Goal: Task Accomplishment & Management: Use online tool/utility

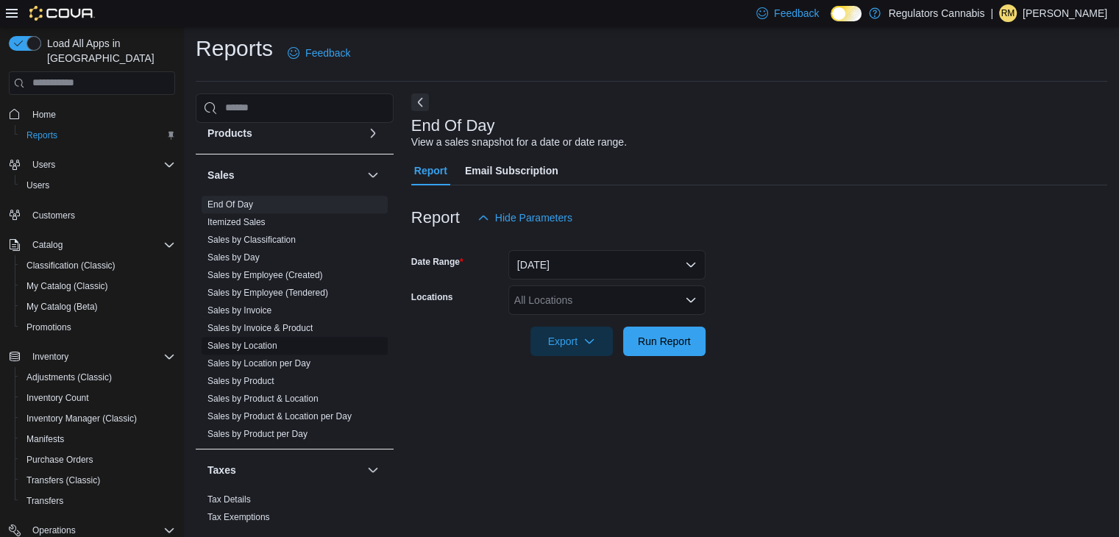
scroll to position [735, 0]
click at [255, 346] on link "Sales by Location" at bounding box center [242, 345] width 70 height 10
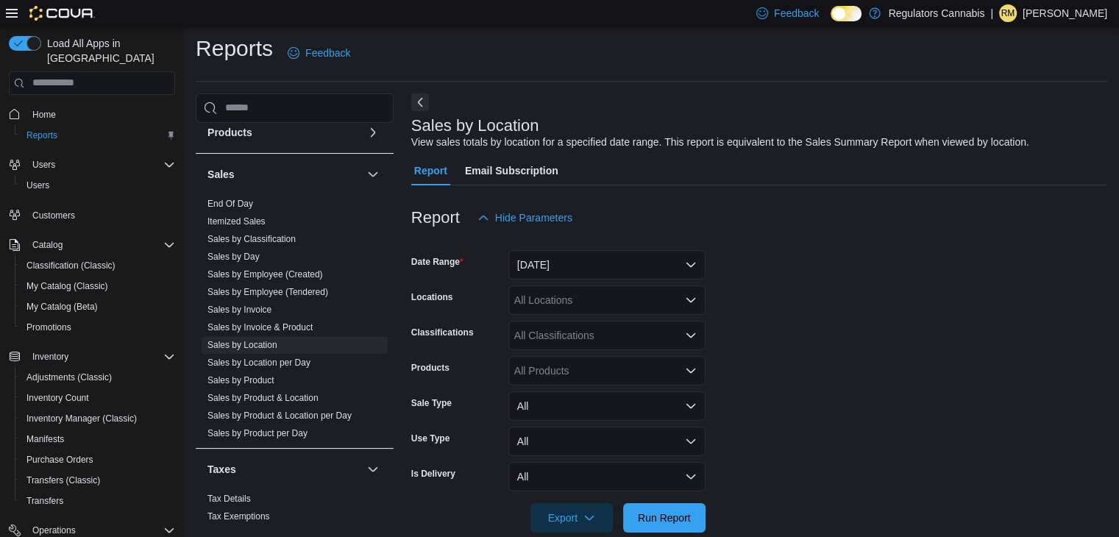
scroll to position [29, 0]
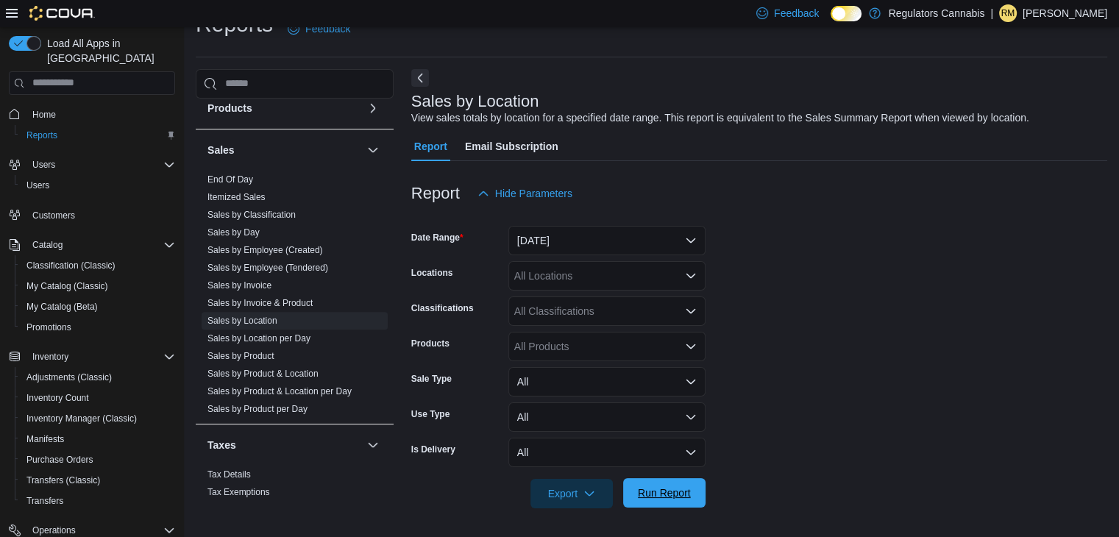
click at [666, 484] on span "Run Report" at bounding box center [664, 492] width 65 height 29
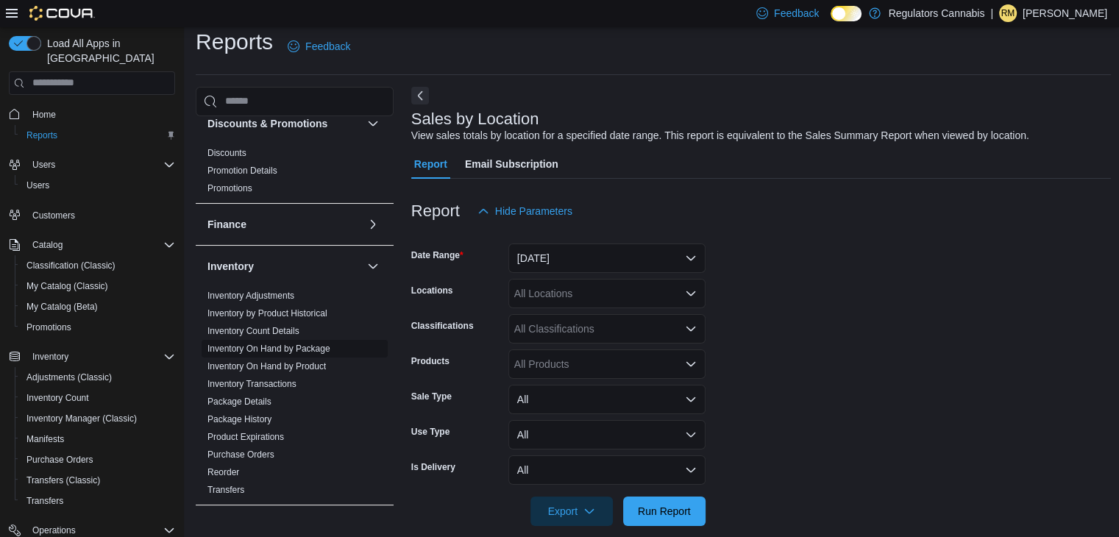
scroll to position [121, 0]
click at [256, 363] on link "Inventory On Hand by Product" at bounding box center [266, 366] width 118 height 10
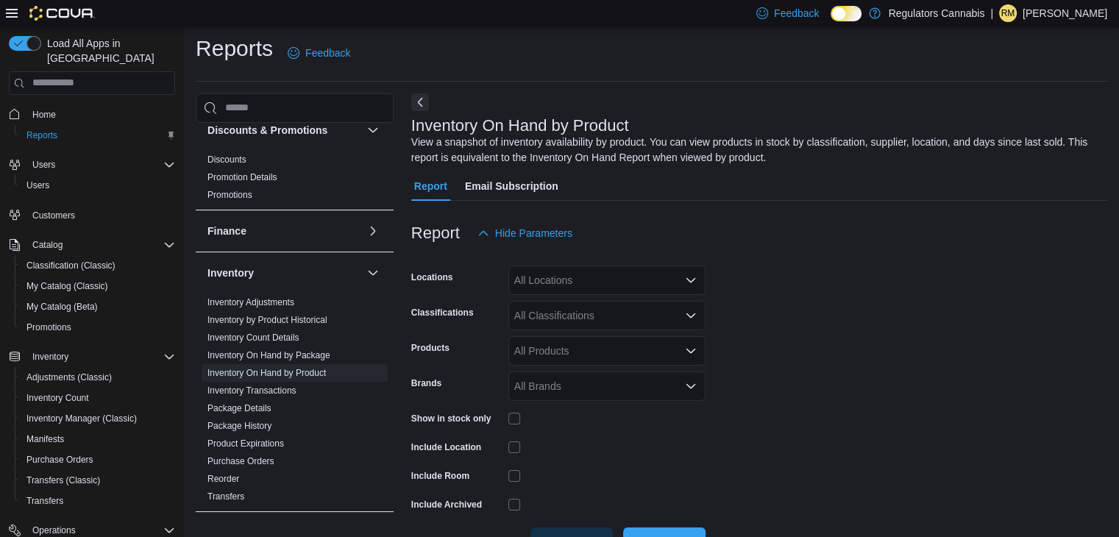
scroll to position [49, 0]
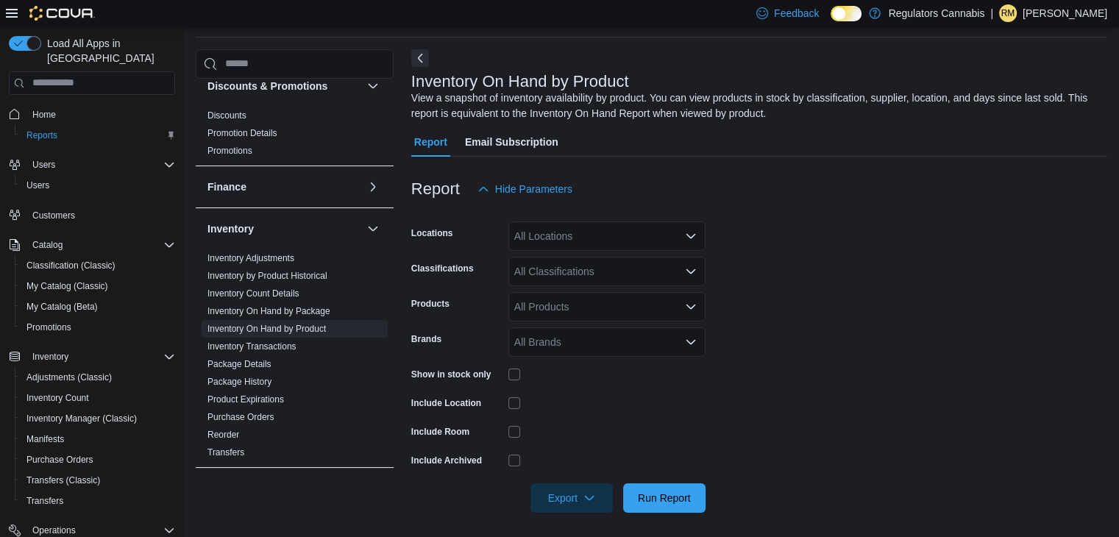
click at [560, 236] on div "All Locations" at bounding box center [606, 235] width 197 height 29
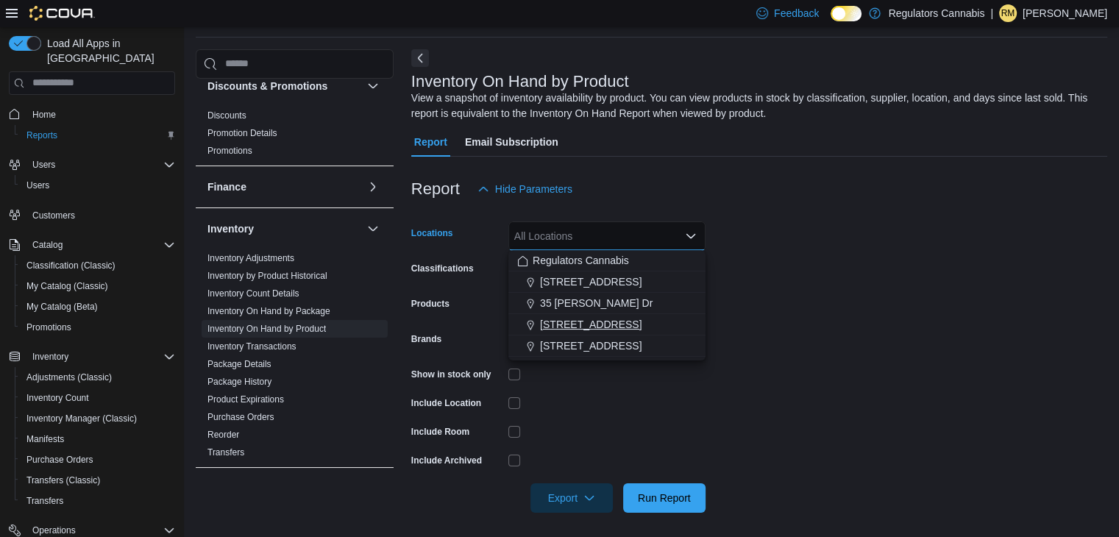
click at [577, 321] on span "[STREET_ADDRESS]" at bounding box center [590, 324] width 101 height 15
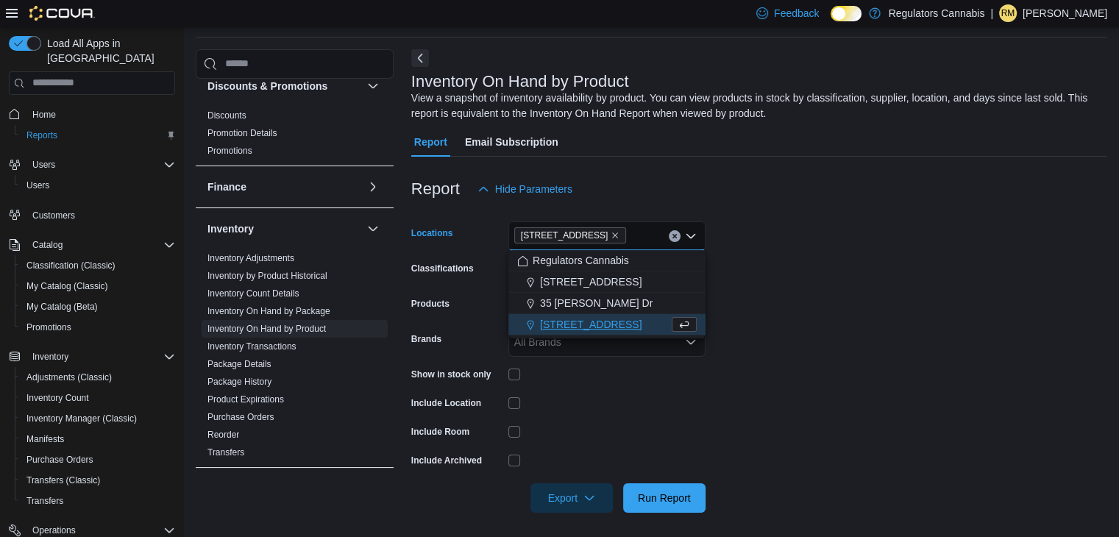
click at [795, 225] on form "Locations [STREET_ADDRESS] Selected. [STREET_ADDRESS] Press Backspace to delete…" at bounding box center [759, 358] width 696 height 309
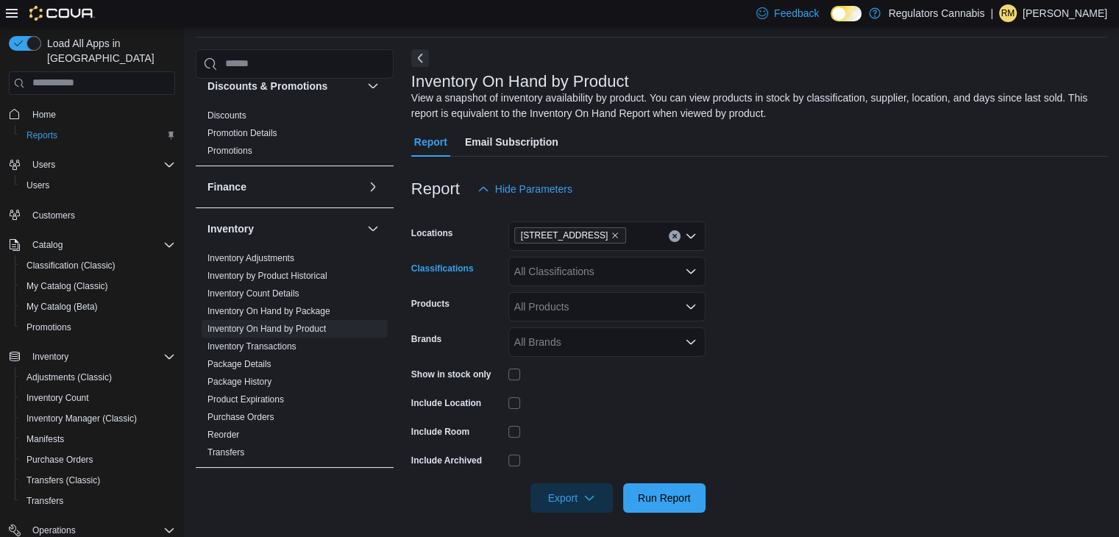
click at [550, 273] on div "All Classifications" at bounding box center [606, 271] width 197 height 29
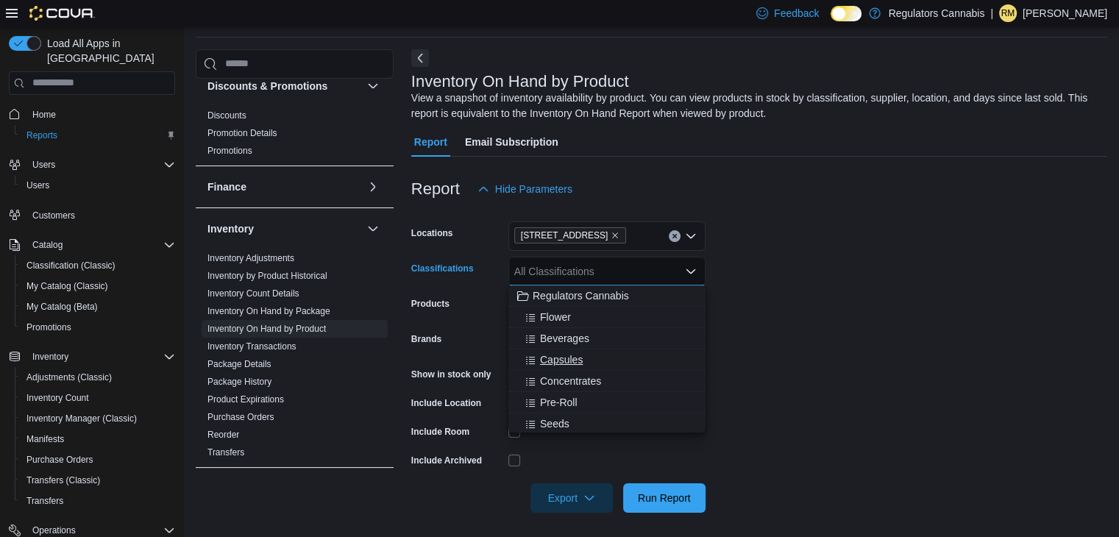
click at [567, 363] on span "Capsules" at bounding box center [561, 359] width 43 height 15
click at [557, 424] on span "Topicals" at bounding box center [559, 423] width 38 height 15
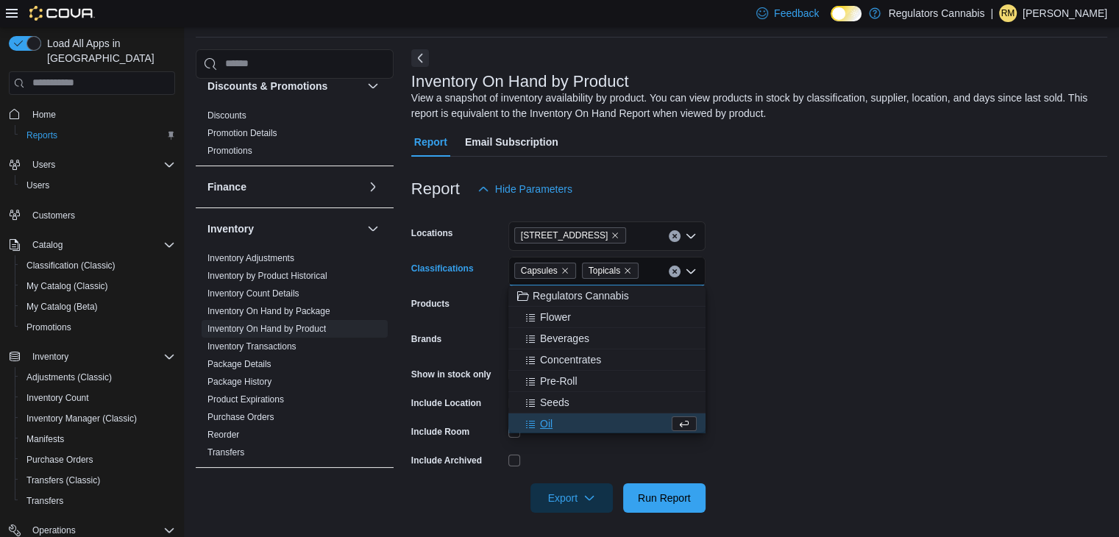
scroll to position [2, 0]
click at [549, 421] on span "Oil" at bounding box center [546, 421] width 13 height 15
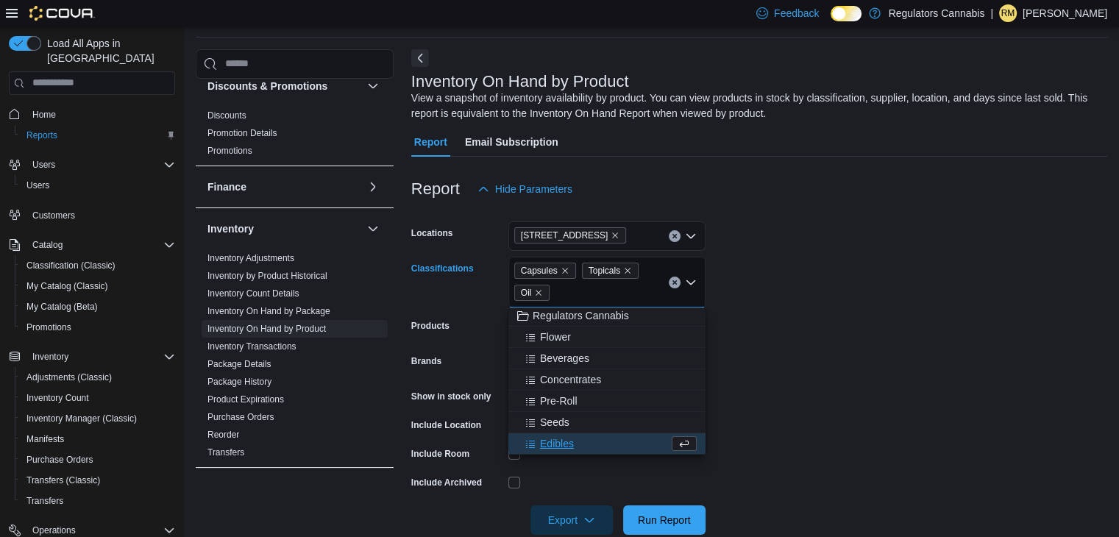
click at [719, 286] on form "Locations [STREET_ADDRESS] Classifications Capsules Topicals Oil Combo box. Sel…" at bounding box center [759, 369] width 696 height 331
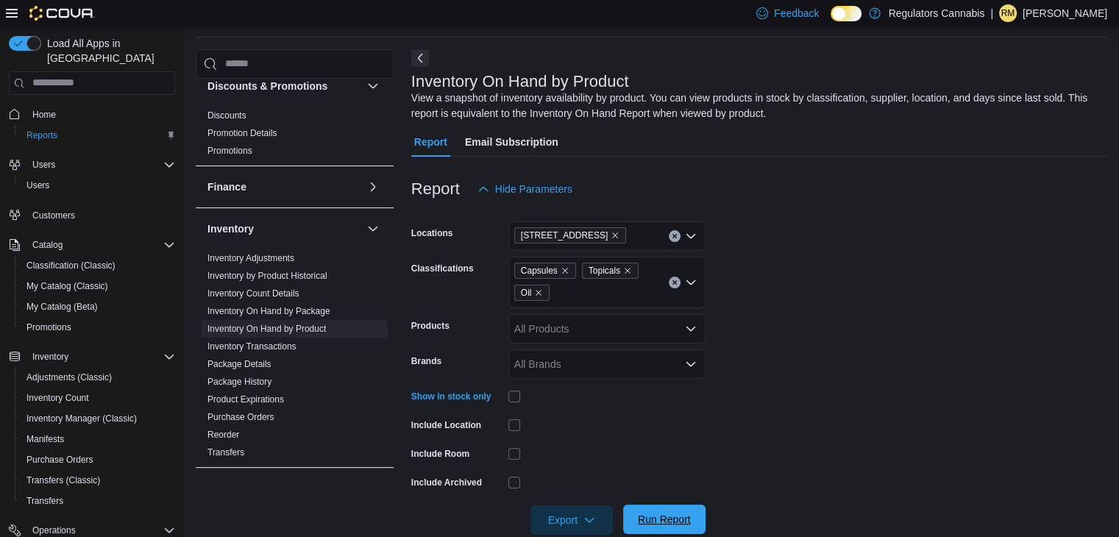
click at [668, 510] on span "Run Report" at bounding box center [664, 518] width 65 height 29
click at [595, 515] on span "Export" at bounding box center [571, 518] width 65 height 29
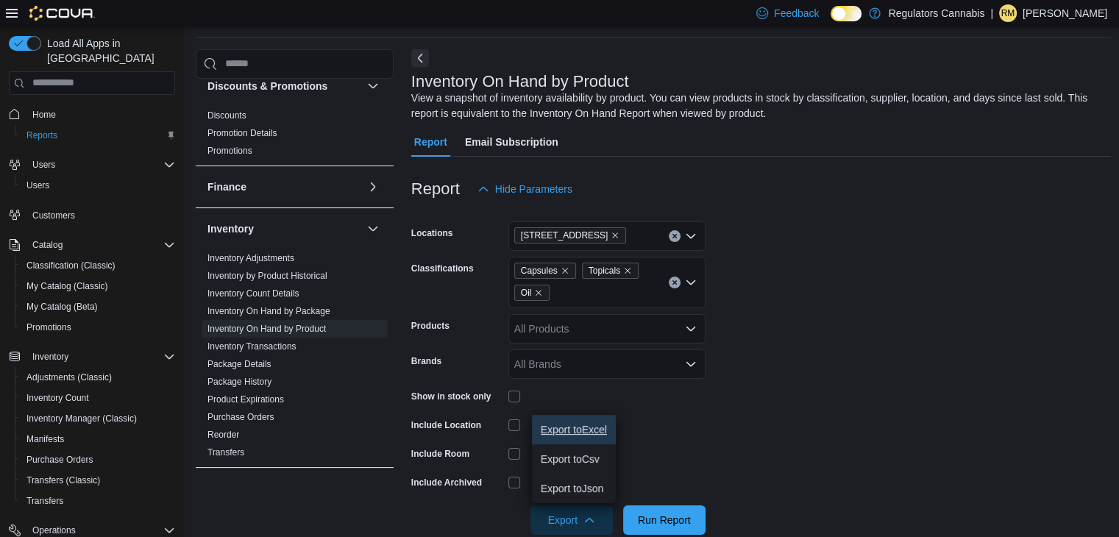
click at [595, 421] on button "Export to Excel" at bounding box center [574, 429] width 84 height 29
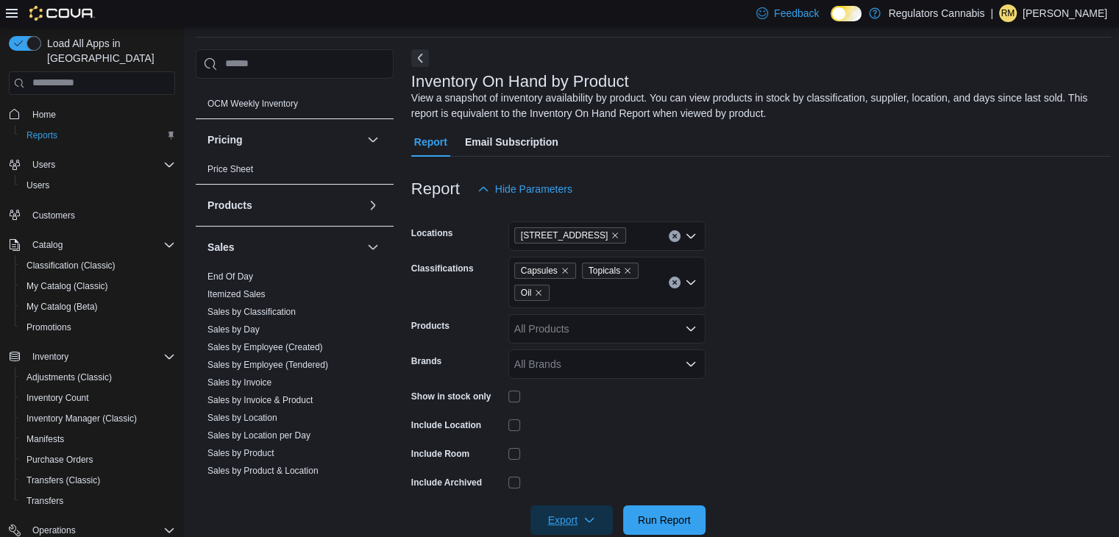
scroll to position [630, 0]
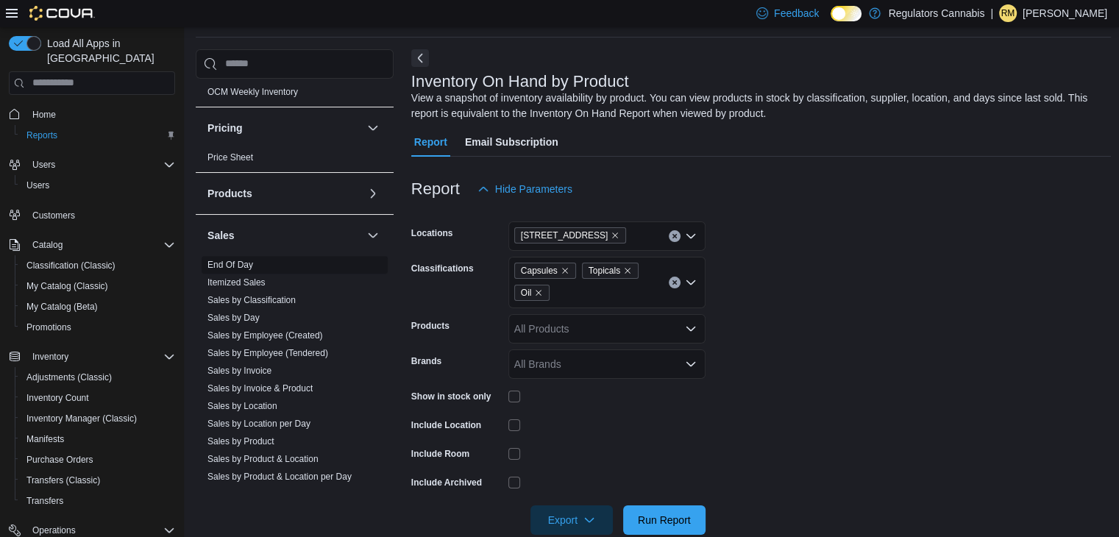
click at [227, 263] on link "End Of Day" at bounding box center [230, 265] width 46 height 10
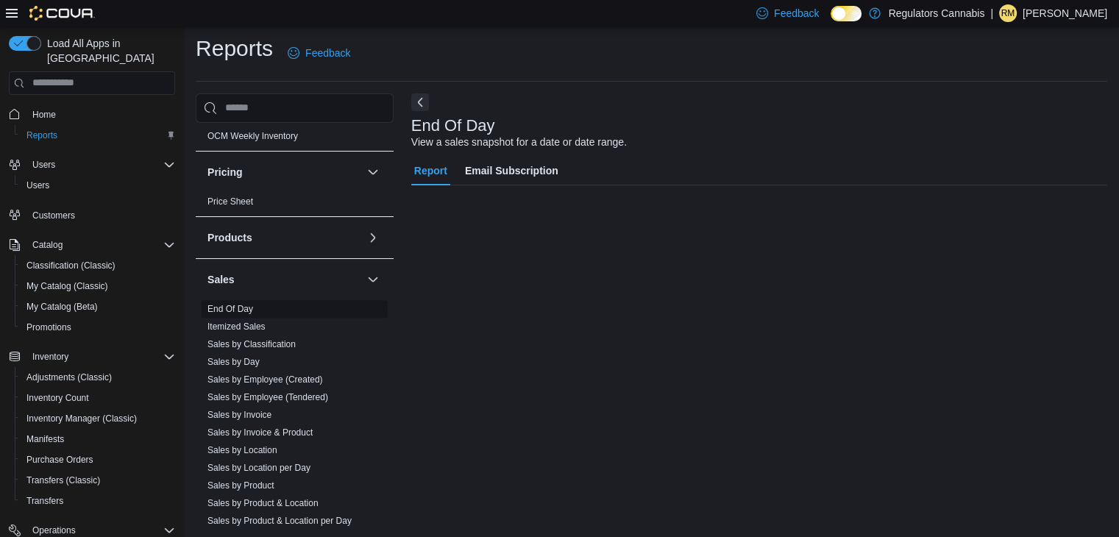
scroll to position [5, 0]
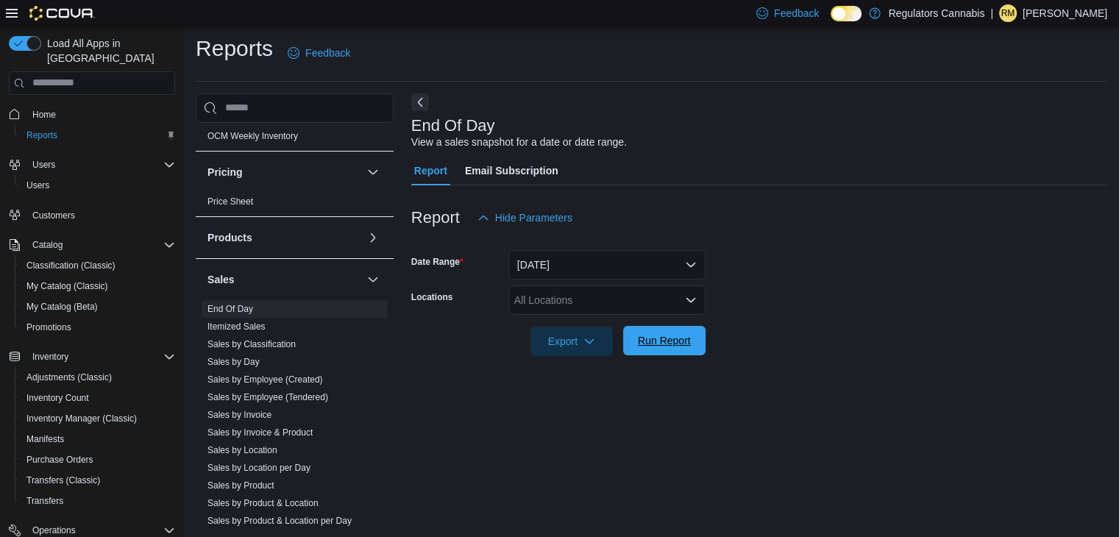
click at [644, 351] on span "Run Report" at bounding box center [664, 340] width 65 height 29
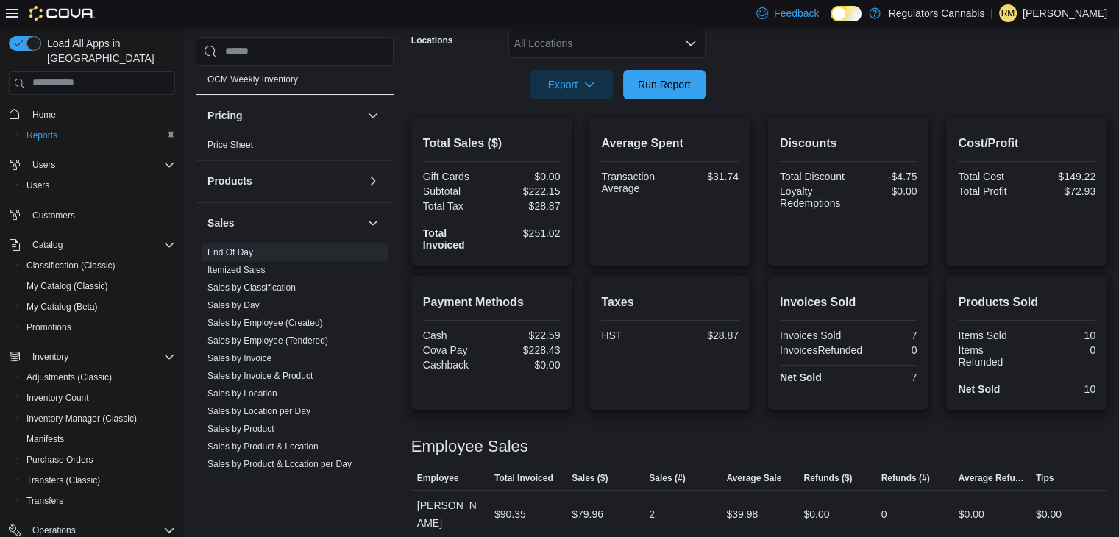
scroll to position [259, 0]
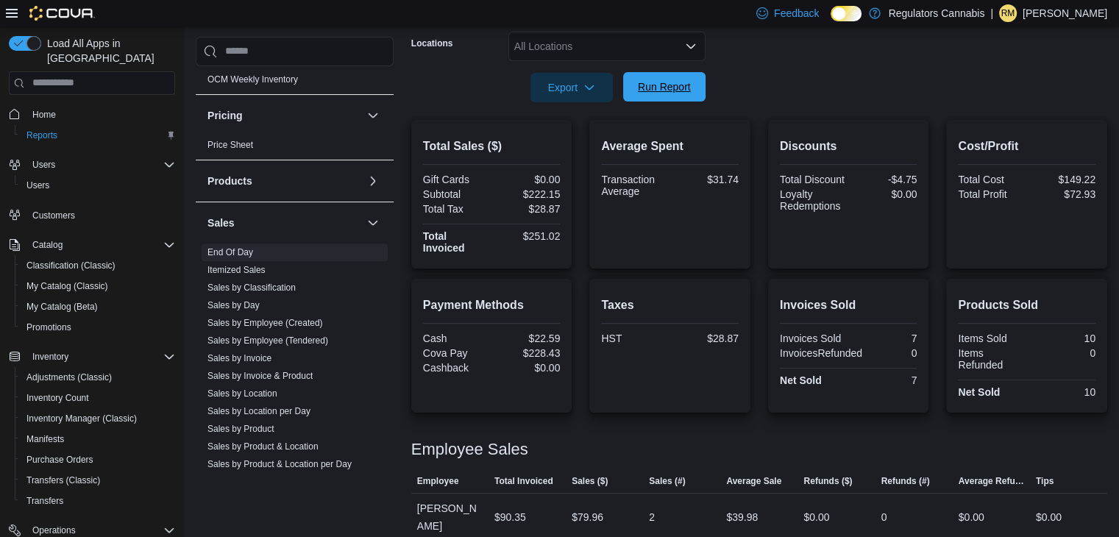
click at [663, 88] on span "Run Report" at bounding box center [664, 86] width 53 height 15
